Goal: Task Accomplishment & Management: Use online tool/utility

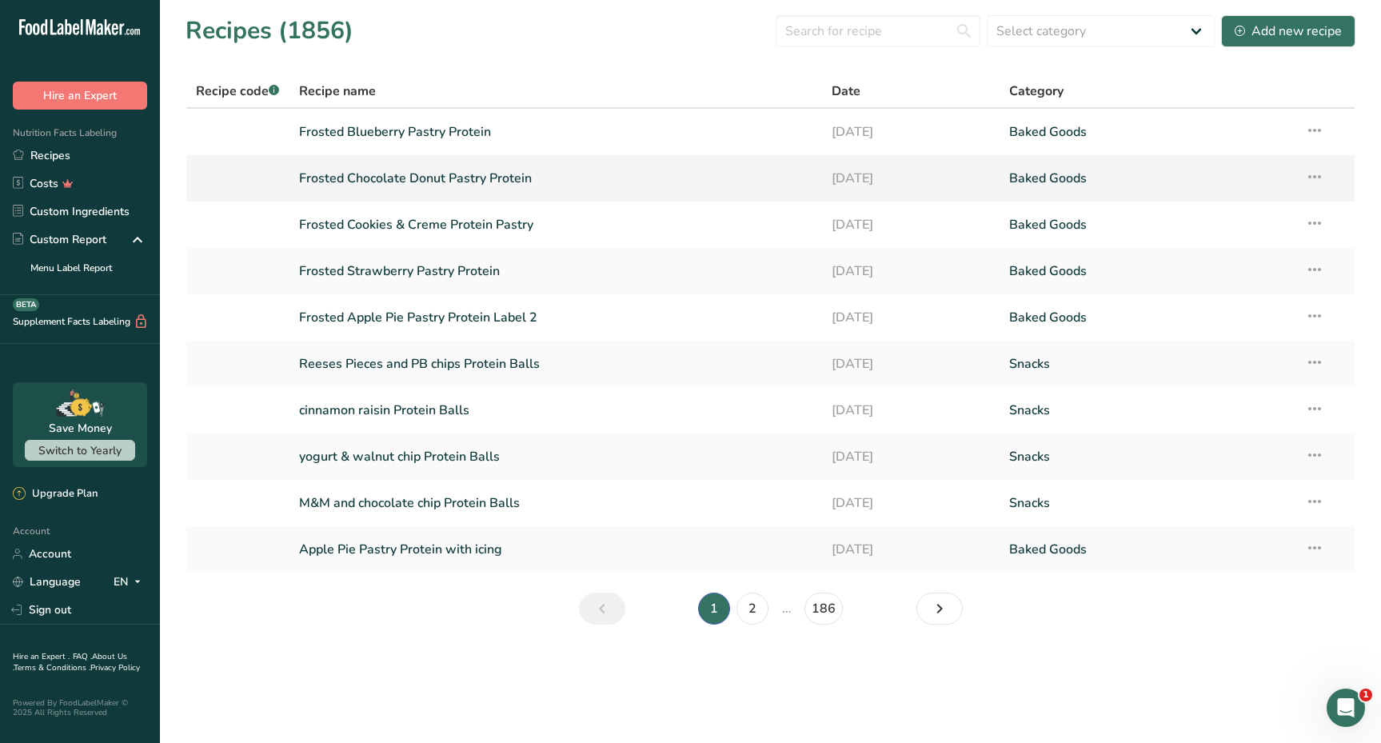
click at [429, 179] on link "Frosted Chocolate Donut Pastry Protein" at bounding box center [555, 179] width 513 height 34
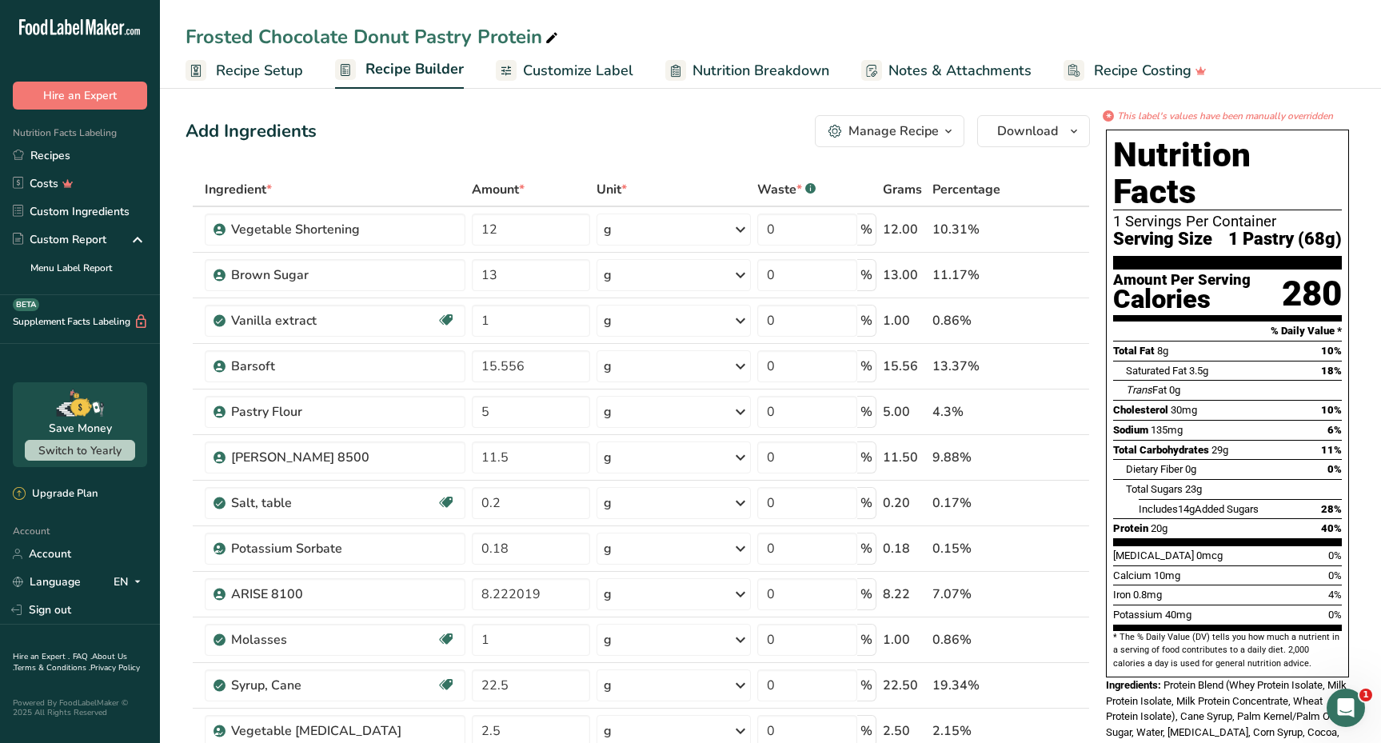
click at [603, 71] on span "Customize Label" at bounding box center [578, 71] width 110 height 22
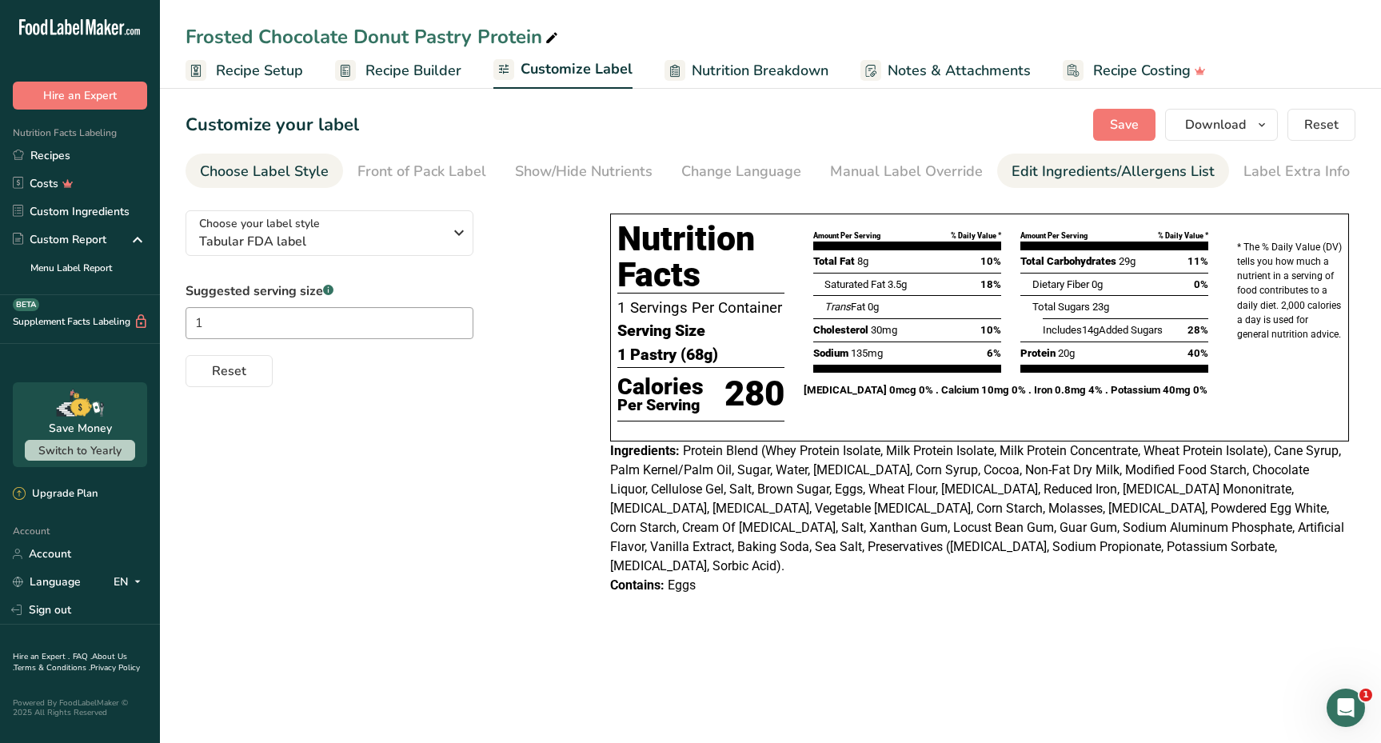
click at [1012, 162] on div "Edit Ingredients/Allergens List" at bounding box center [1113, 172] width 203 height 22
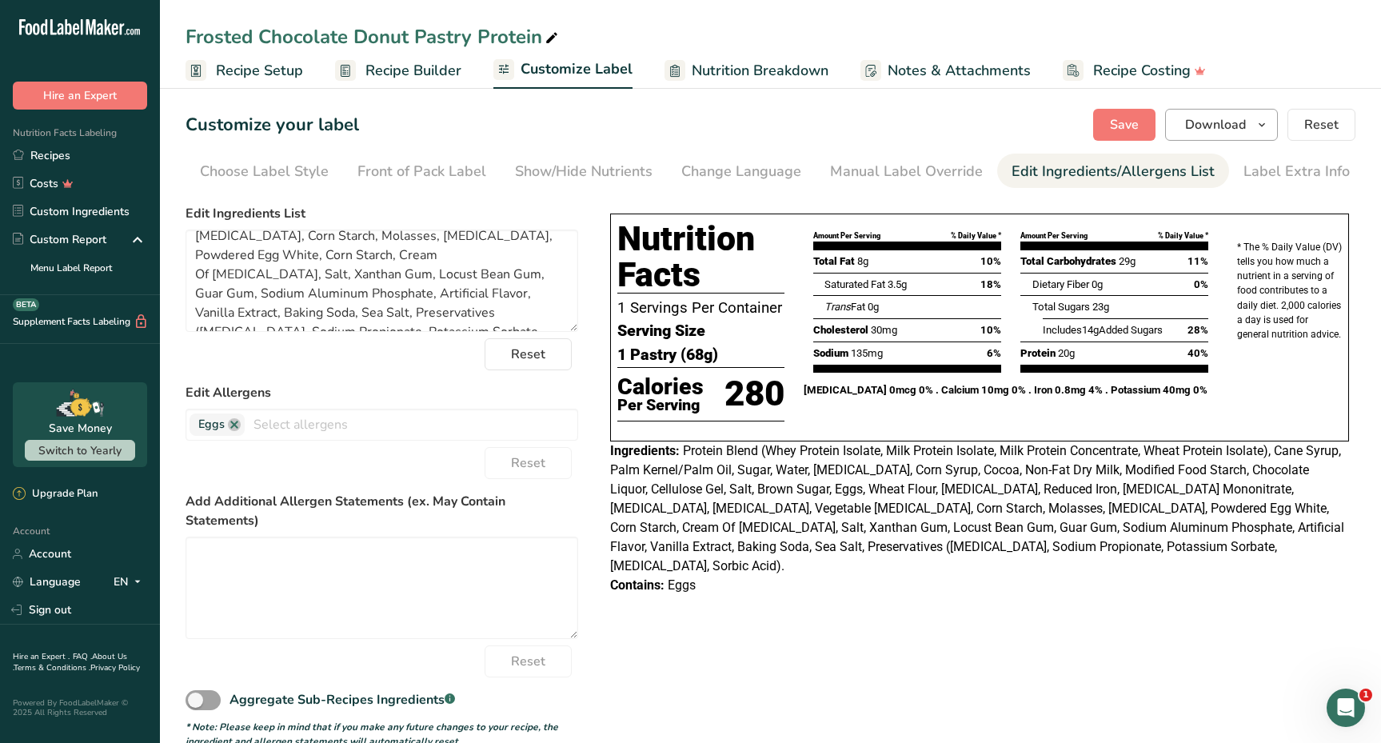
click at [1239, 120] on span "Download" at bounding box center [1215, 124] width 61 height 19
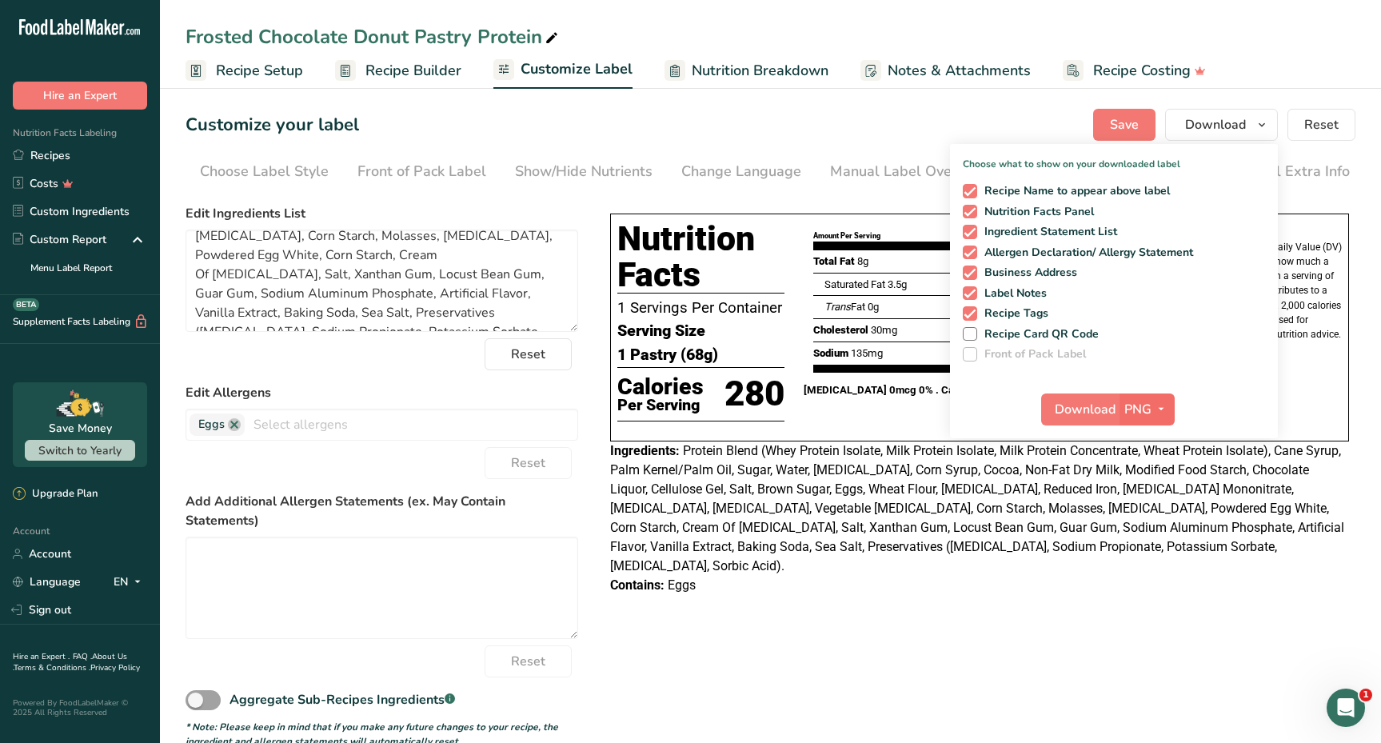
click at [1140, 412] on span "PNG" at bounding box center [1137, 409] width 27 height 19
drag, startPoint x: 1142, startPoint y: 521, endPoint x: 1100, endPoint y: 480, distance: 58.8
click at [1143, 521] on link "PDF" at bounding box center [1149, 521] width 51 height 26
click at [957, 609] on div "Choose your label style Tabular FDA label USA (FDA) Standard FDA label Tabular …" at bounding box center [771, 473] width 1170 height 551
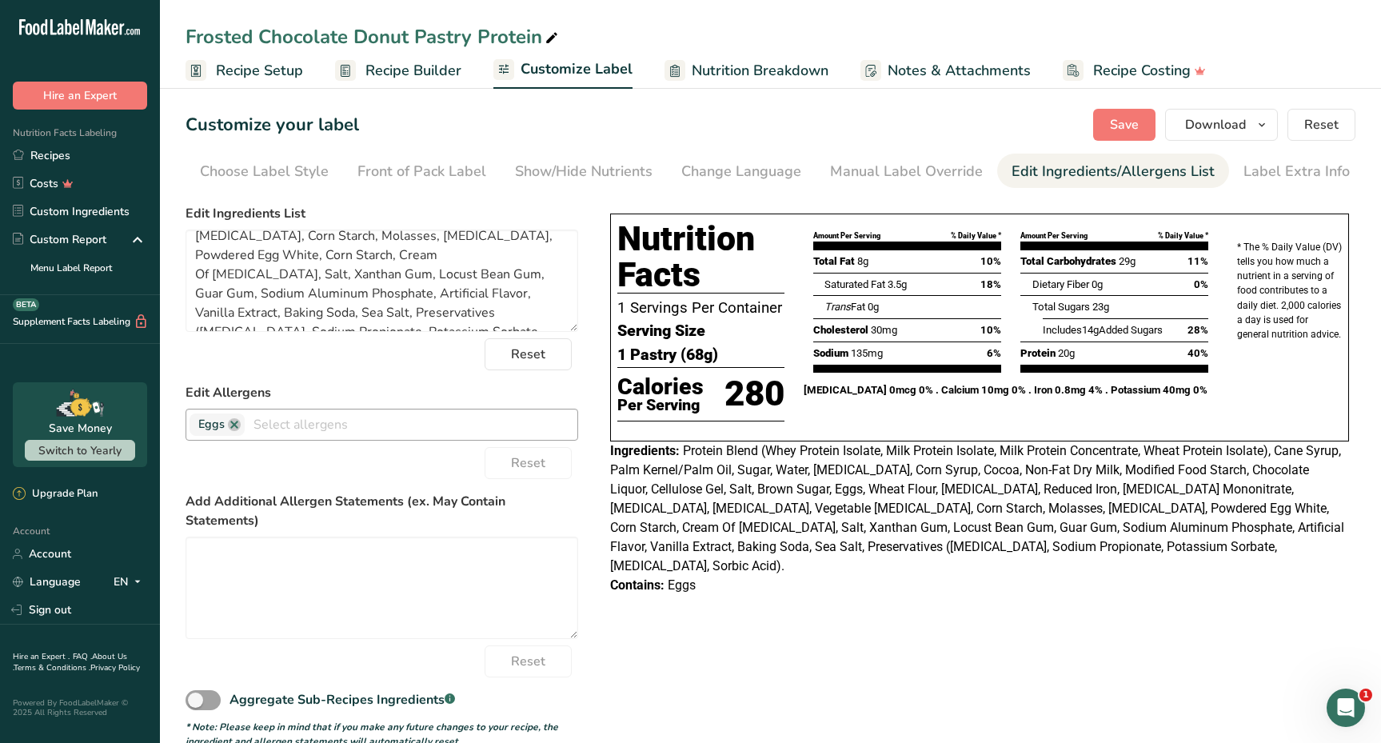
click at [293, 425] on input "text" at bounding box center [411, 424] width 333 height 25
click at [246, 517] on link "Wheat" at bounding box center [381, 509] width 391 height 26
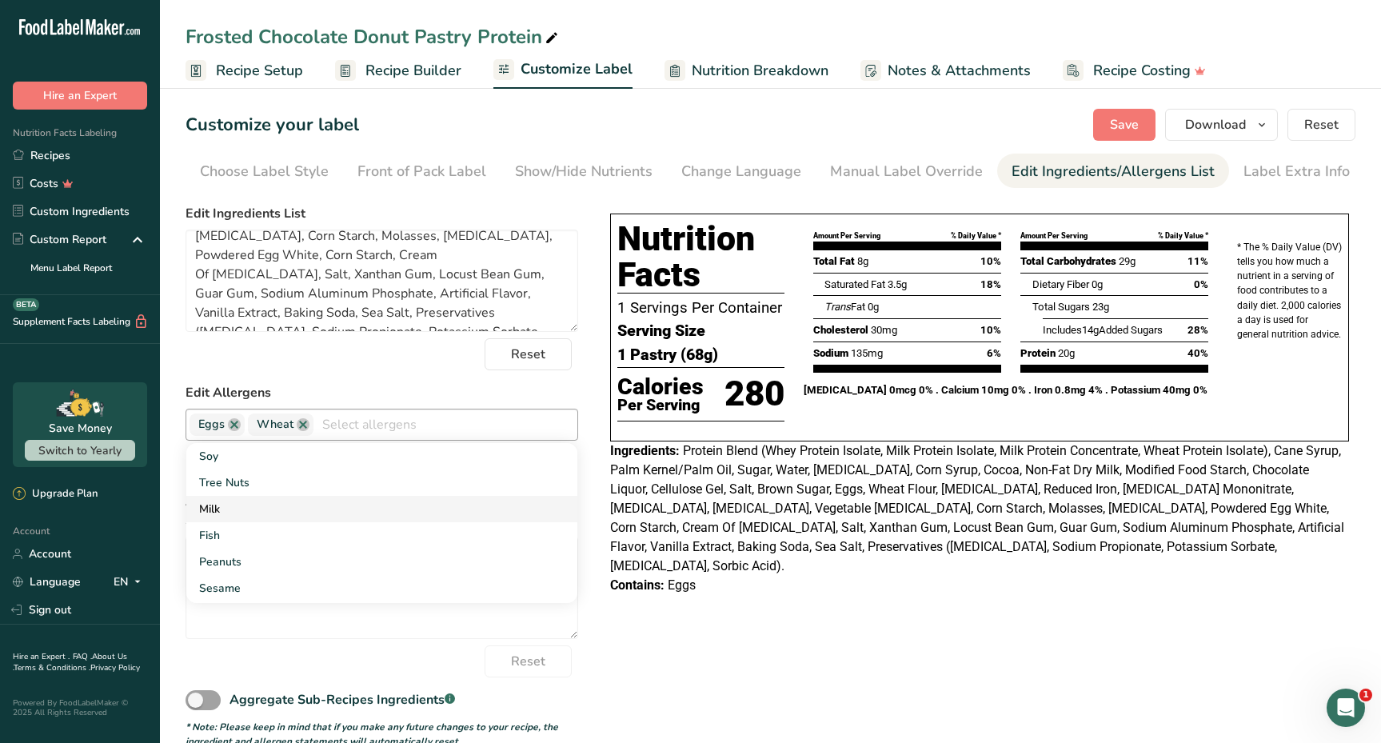
click at [273, 514] on link "Milk" at bounding box center [381, 509] width 391 height 26
drag, startPoint x: 710, startPoint y: 483, endPoint x: 733, endPoint y: 501, distance: 29.6
click at [709, 483] on span "Protein Blend (Whey Protein Isolate, Milk Protein Isolate, Milk Protein Concent…" at bounding box center [977, 508] width 734 height 130
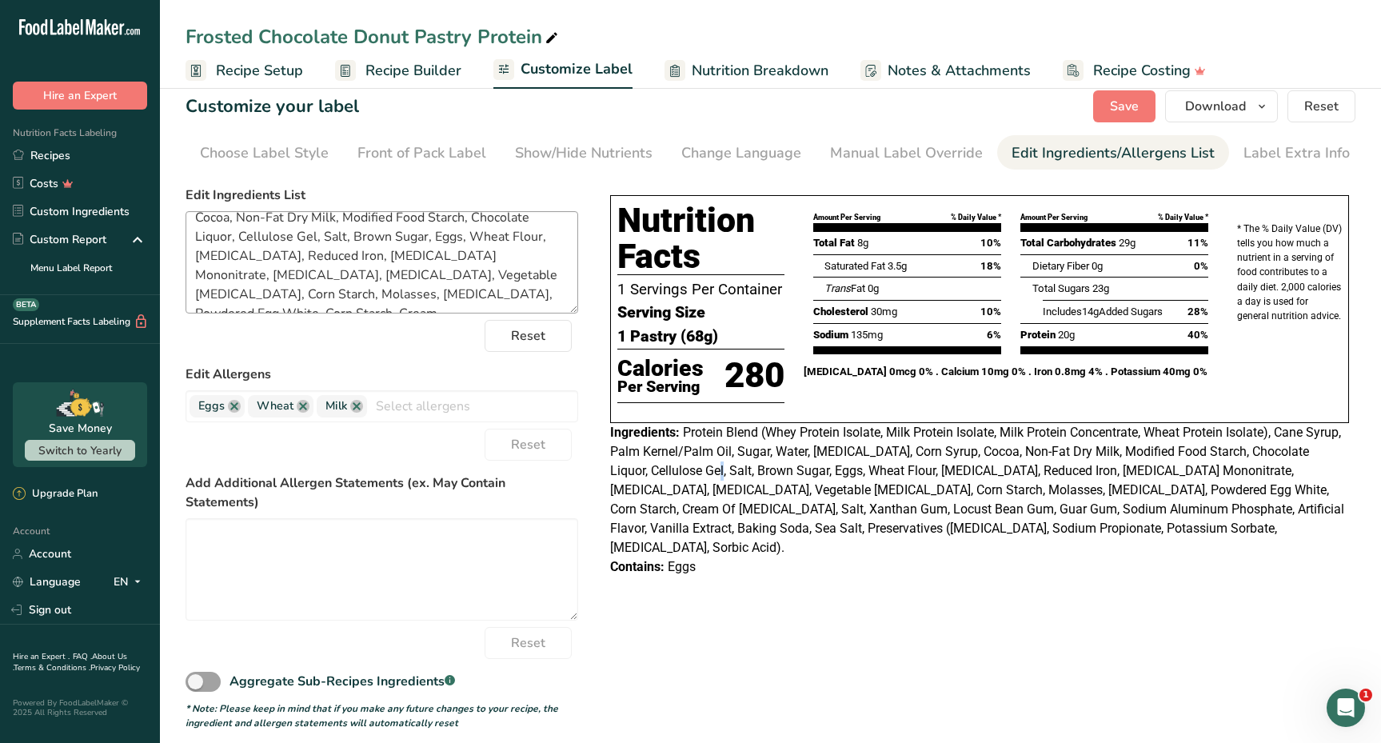
scroll to position [63, 0]
click at [300, 240] on textarea "Protein Blend (Whey Protein Isolate, Milk Protein Isolate, Milk Protein Concent…" at bounding box center [382, 262] width 393 height 102
click at [324, 280] on textarea "Protein Blend (Whey Protein Isolate, Milk Protein Isolate, Milk Protein Concent…" at bounding box center [382, 262] width 393 height 102
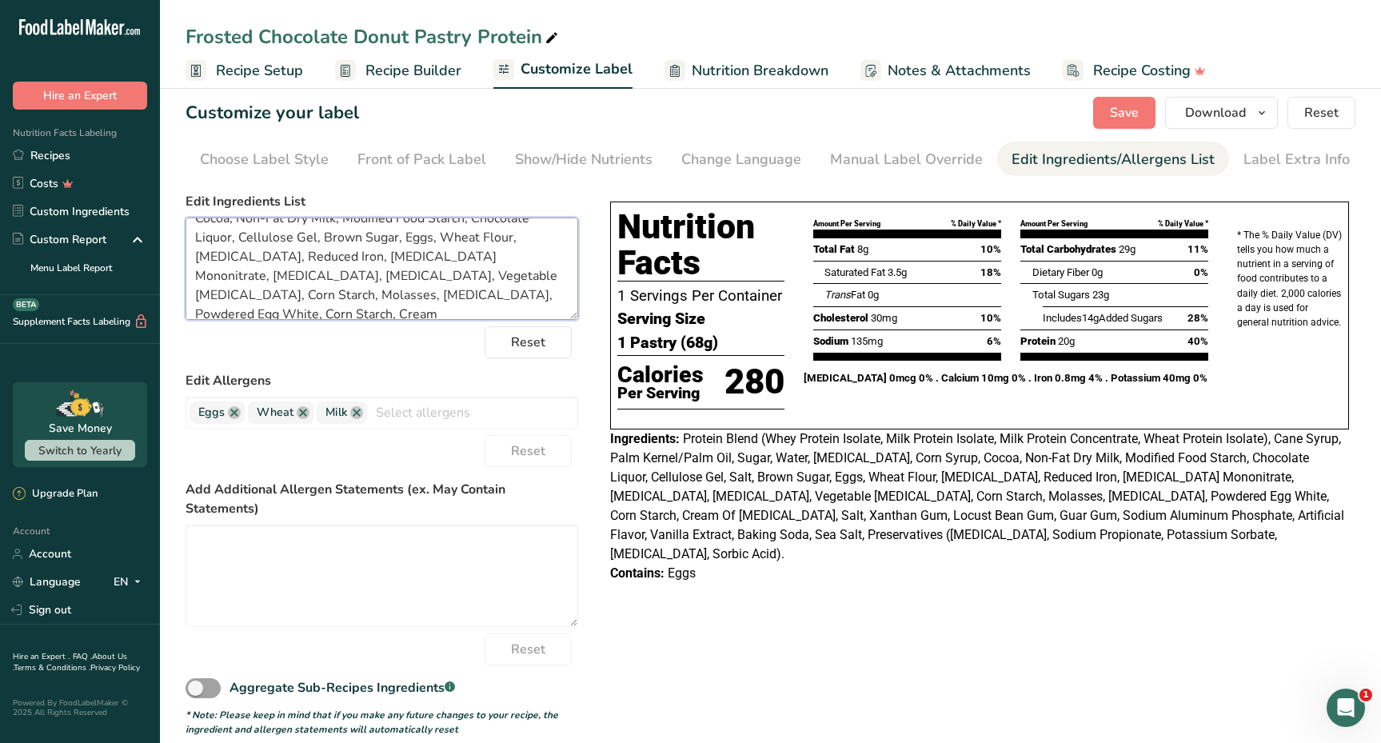
scroll to position [73, 0]
drag, startPoint x: 197, startPoint y: 241, endPoint x: 275, endPoint y: 240, distance: 78.4
click at [275, 240] on textarea "Protein Blend (Whey Protein Isolate, Milk Protein Isolate, Milk Protein Concent…" at bounding box center [382, 269] width 393 height 102
click at [537, 252] on textarea "Protein Blend (Whey Protein Isolate, Milk Protein Isolate, Milk Protein Concent…" at bounding box center [382, 269] width 393 height 102
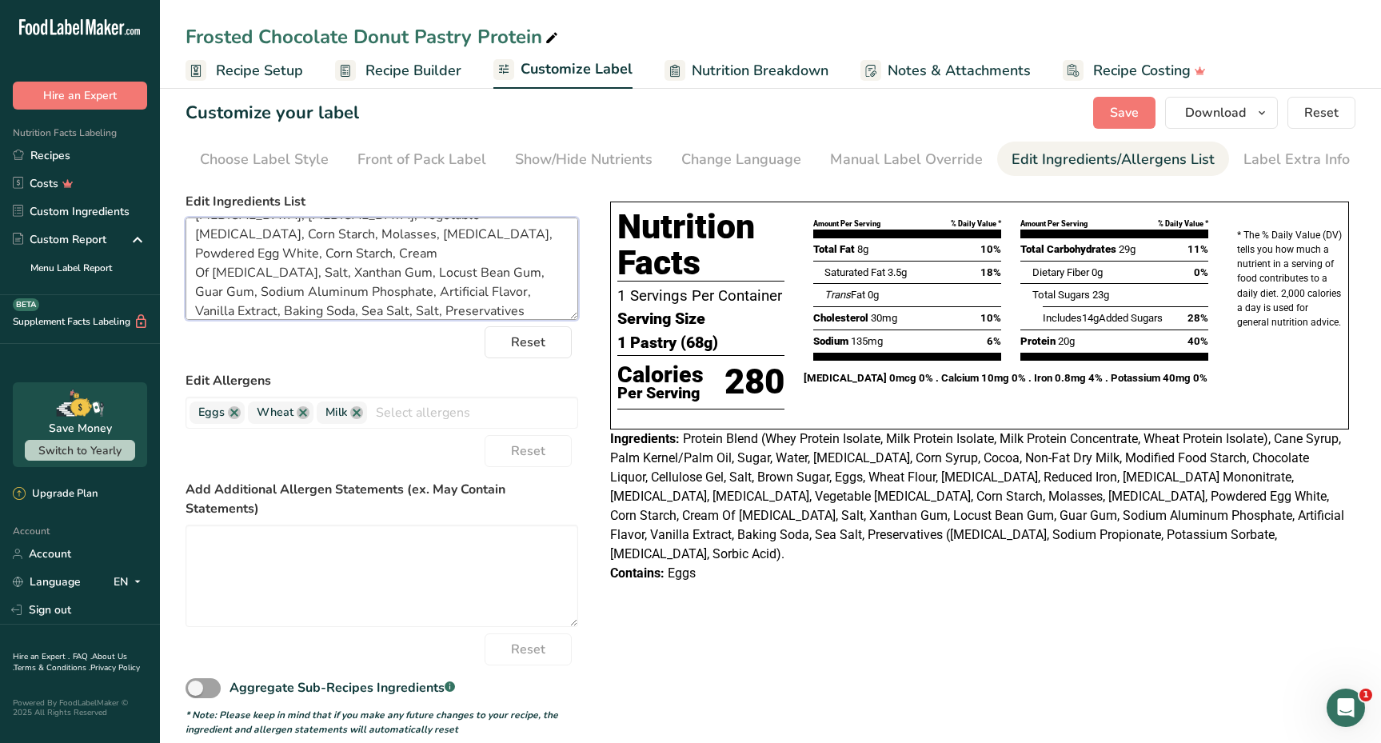
paste textarea "Cellulose Gel,"
click at [228, 273] on textarea "Protein Blend (Whey Protein Isolate, Milk Protein Isolate, Milk Protein Concent…" at bounding box center [382, 269] width 393 height 102
type textarea "Protein Blend (Whey Protein Isolate, Milk Protein Isolate, Milk Protein Concent…"
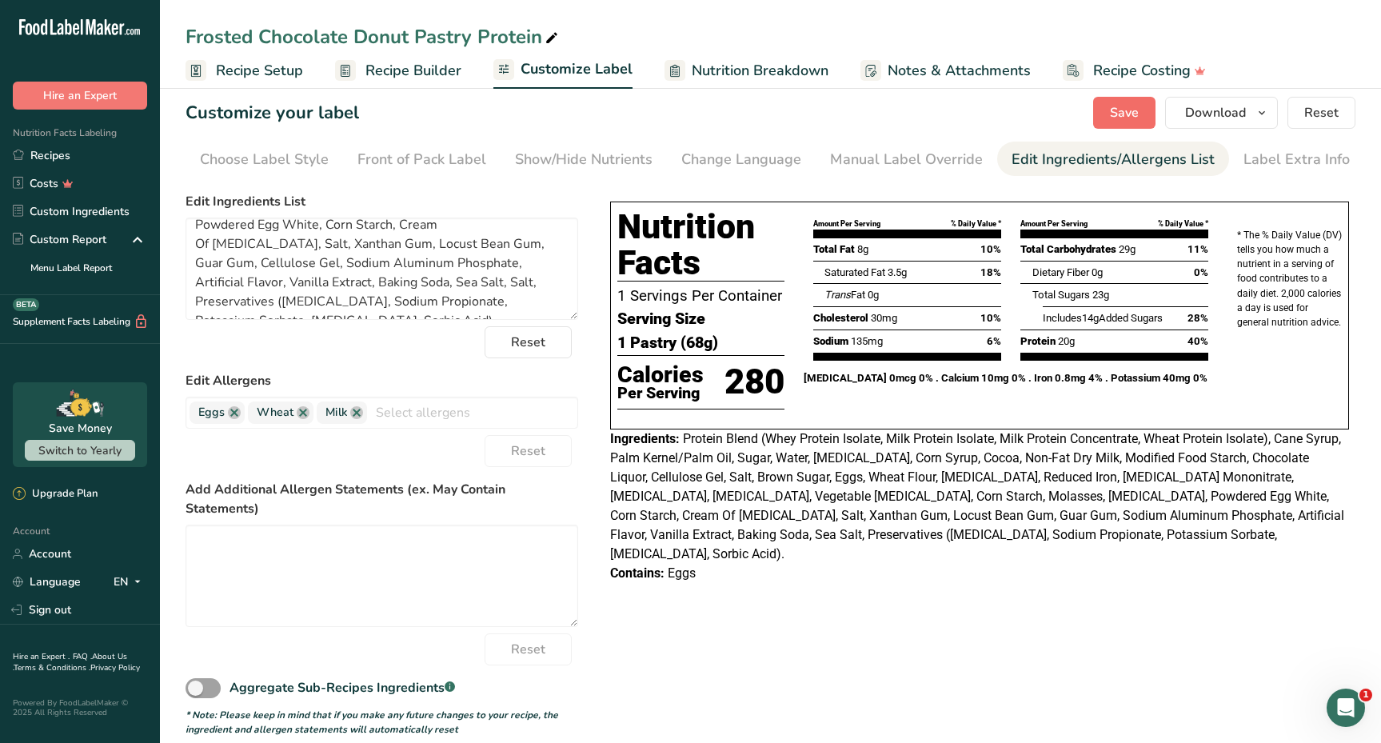
click at [1100, 108] on button "Save" at bounding box center [1124, 113] width 62 height 32
click at [1209, 116] on span "Download" at bounding box center [1215, 112] width 61 height 19
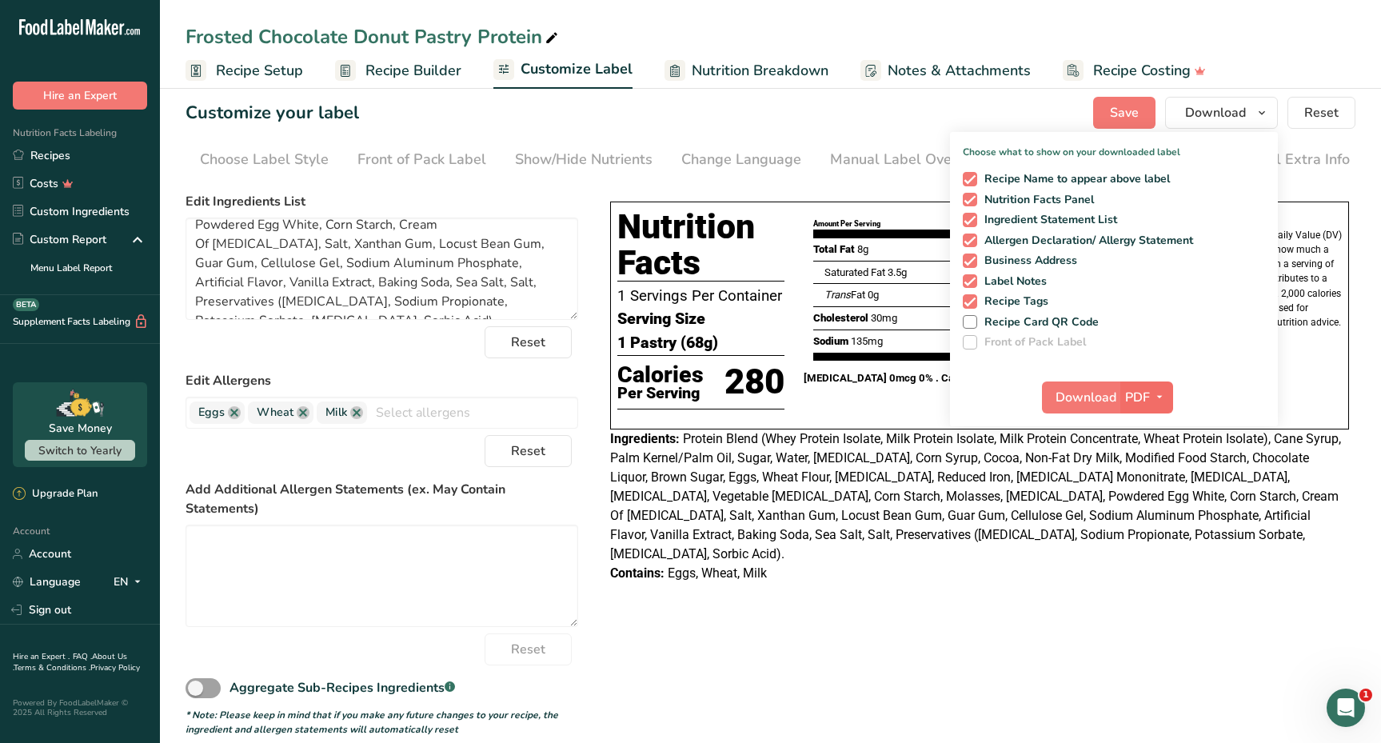
click at [1140, 398] on span "PDF" at bounding box center [1137, 397] width 25 height 19
click at [1080, 401] on span "Download" at bounding box center [1086, 397] width 61 height 19
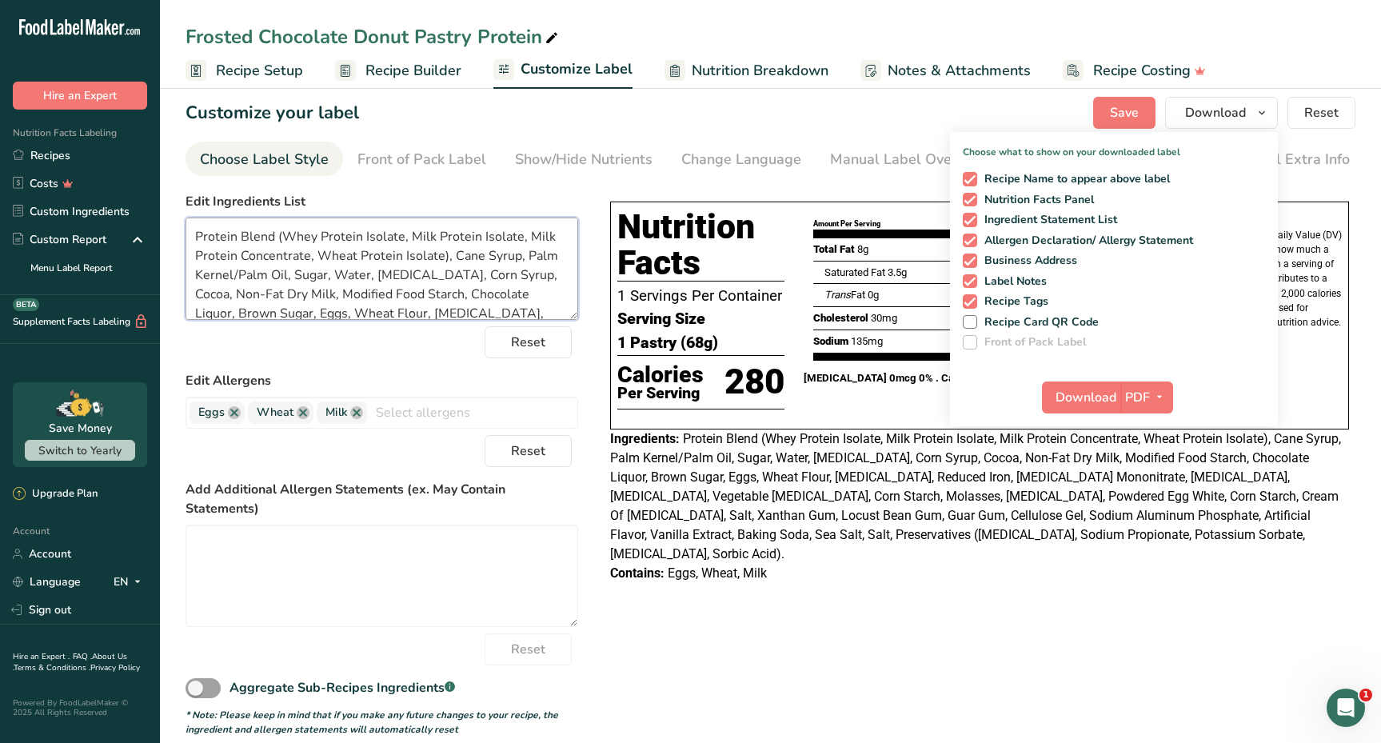
drag, startPoint x: 394, startPoint y: 301, endPoint x: 230, endPoint y: 159, distance: 217.2
click at [230, 159] on section "Customize your label Save Download Choose what to show on your downloaded label…" at bounding box center [770, 416] width 1221 height 691
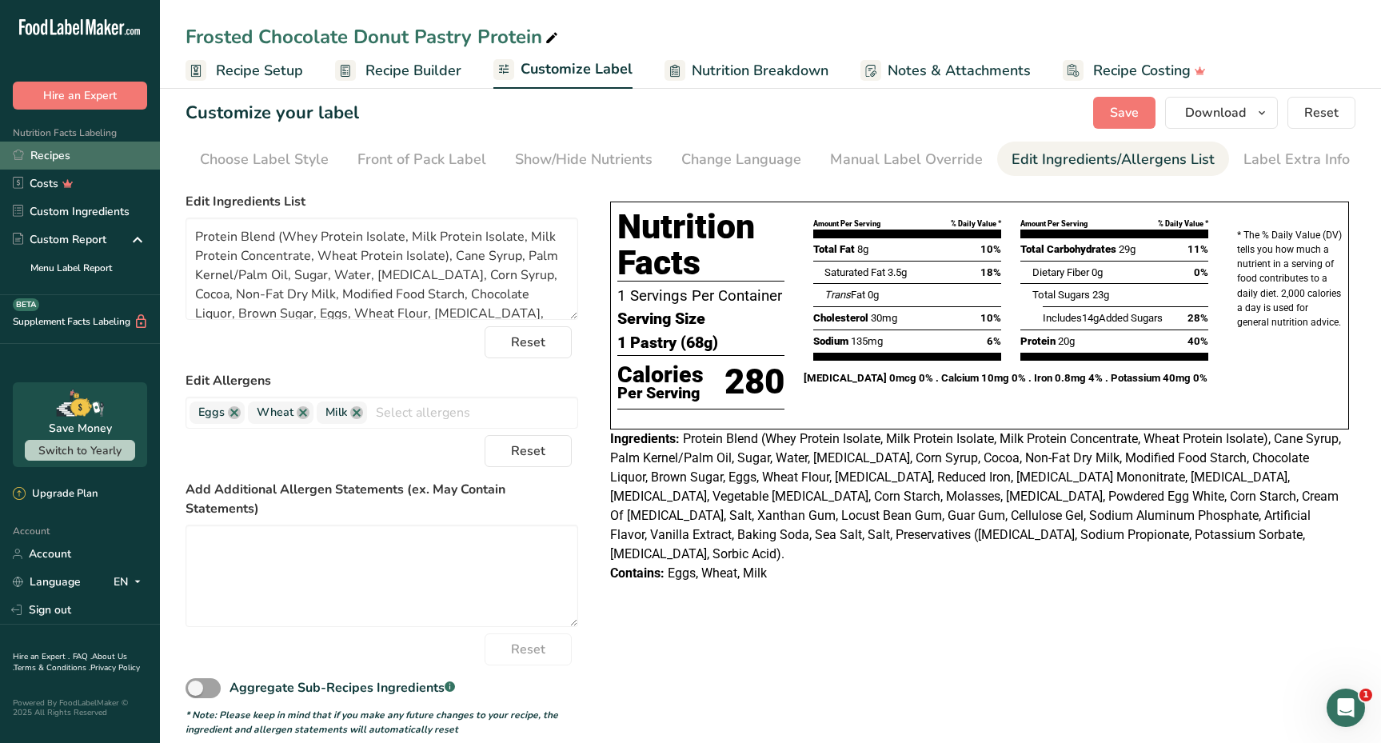
click at [86, 161] on link "Recipes" at bounding box center [80, 156] width 160 height 28
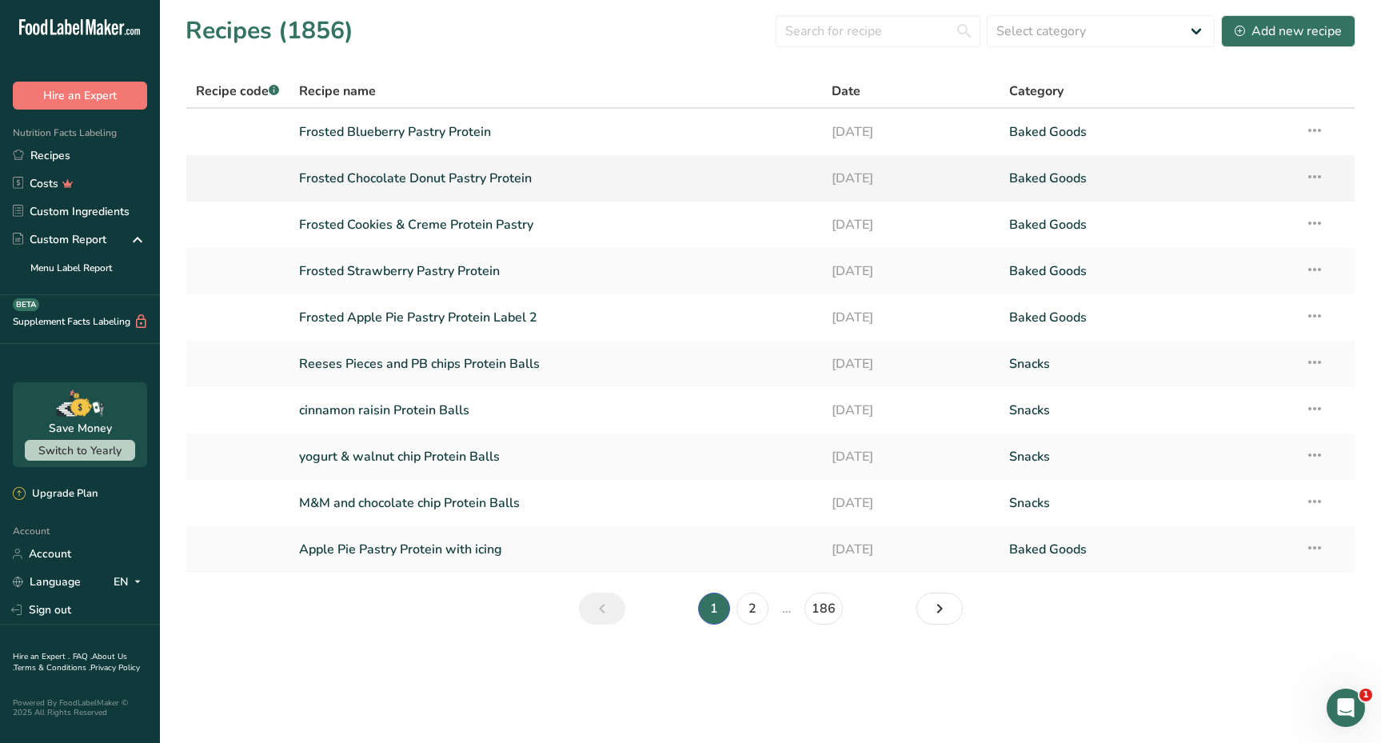
click at [487, 177] on link "Frosted Chocolate Donut Pastry Protein" at bounding box center [555, 179] width 513 height 34
